Goal: Obtain resource: Obtain resource

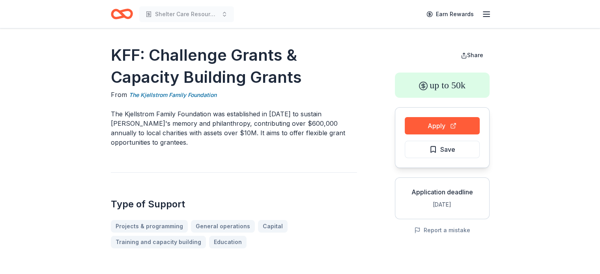
click at [453, 129] on button "Apply" at bounding box center [442, 125] width 75 height 17
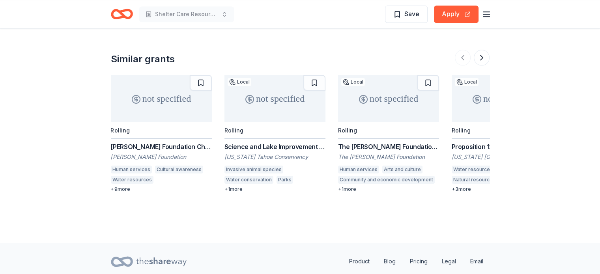
scroll to position [980, 0]
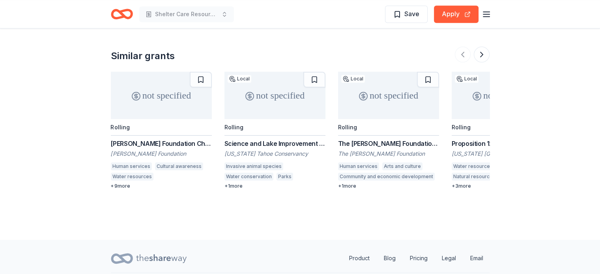
click at [378, 139] on div "The [PERSON_NAME] Foundation Grant" at bounding box center [388, 143] width 101 height 9
